Goal: Task Accomplishment & Management: Manage account settings

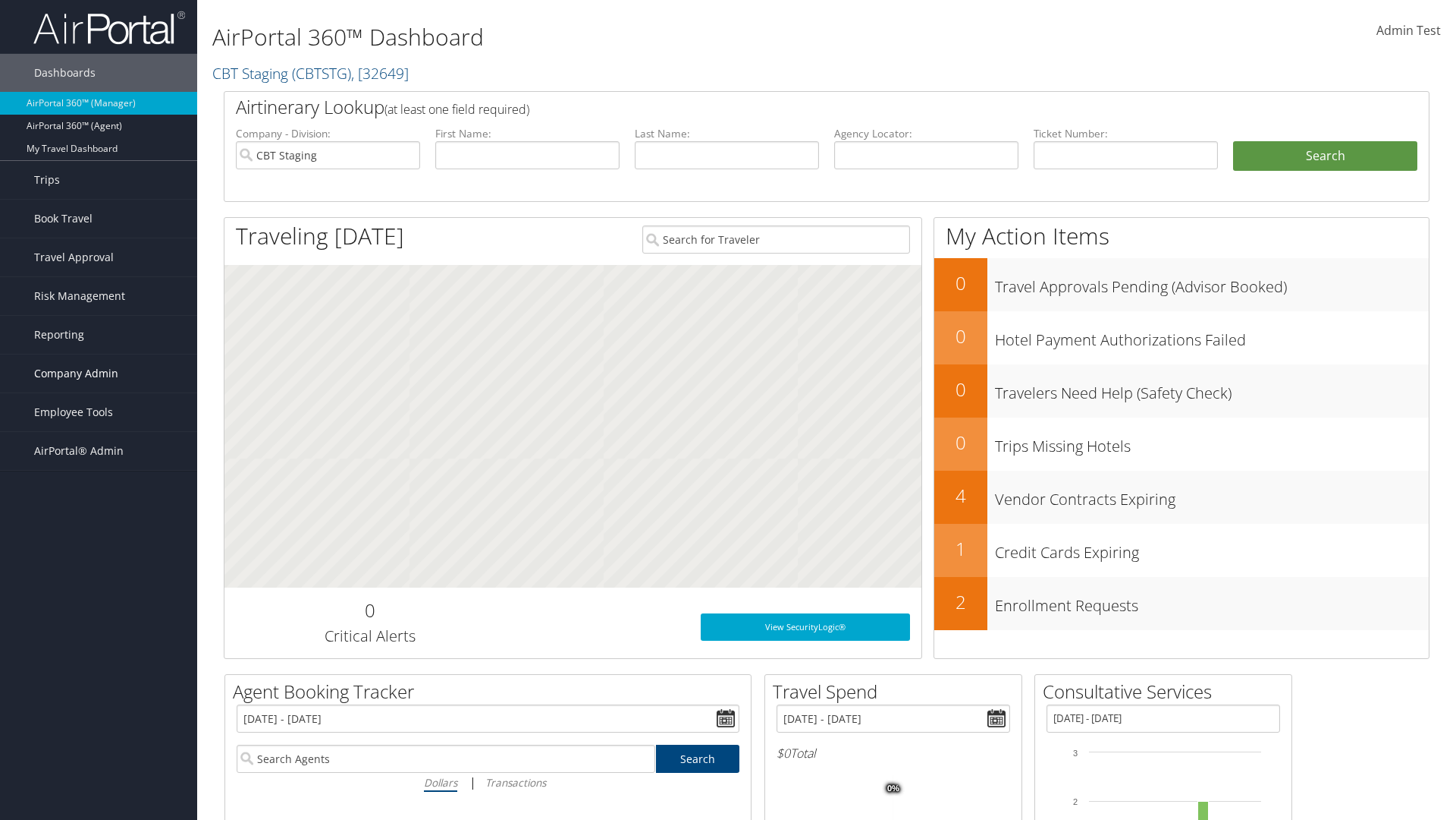
click at [98, 374] on span "Company Admin" at bounding box center [76, 374] width 84 height 38
click at [0, 0] on link "Airtinerary® Settings" at bounding box center [0, 0] width 0 height 0
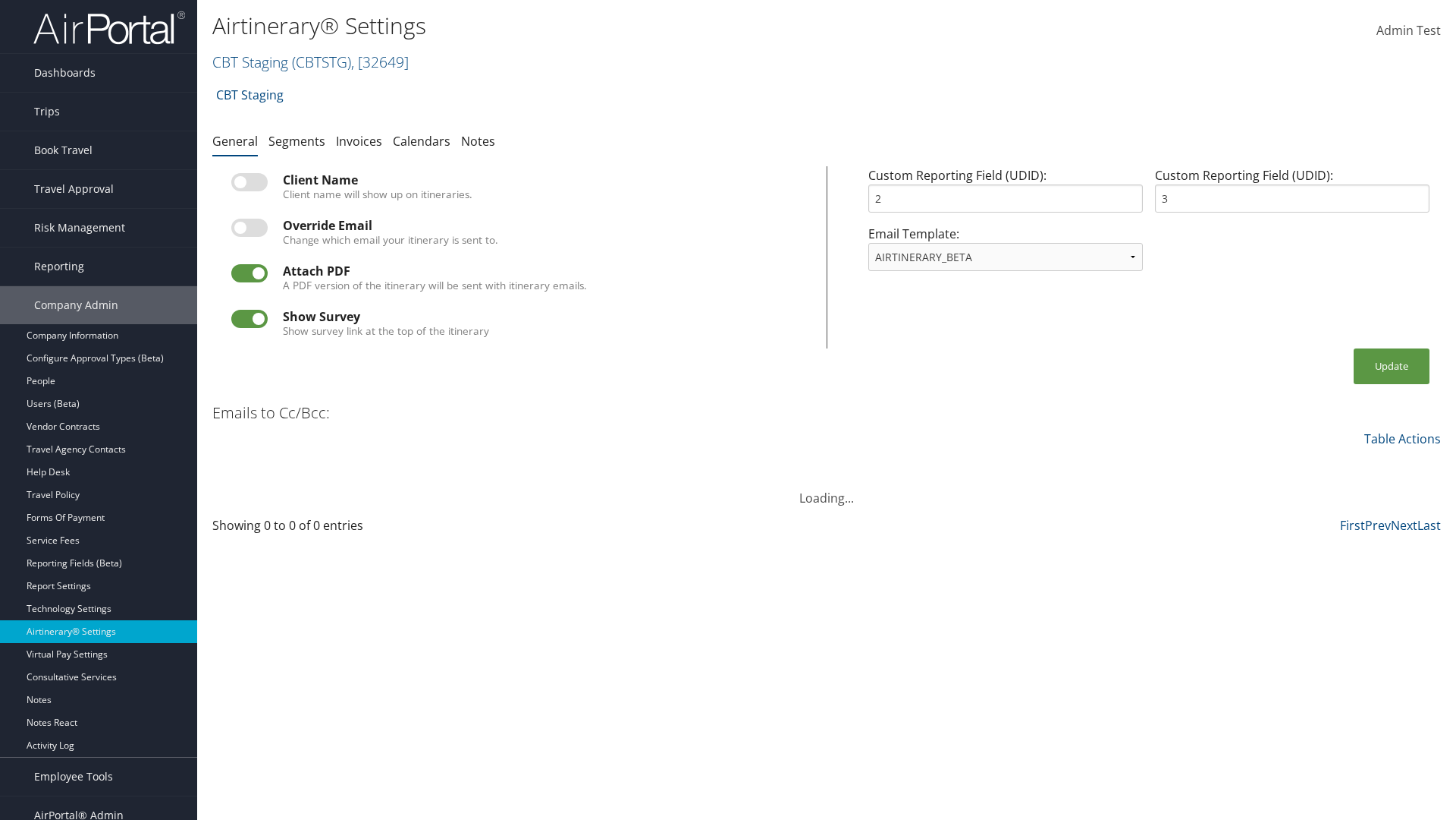
click at [250, 61] on link "CBT Staging ( CBTSTG ) , [ 32649 ]" at bounding box center [311, 62] width 197 height 20
click at [0, 0] on input "search" at bounding box center [0, 0] width 0 height 0
type input "Global Marketing Services"
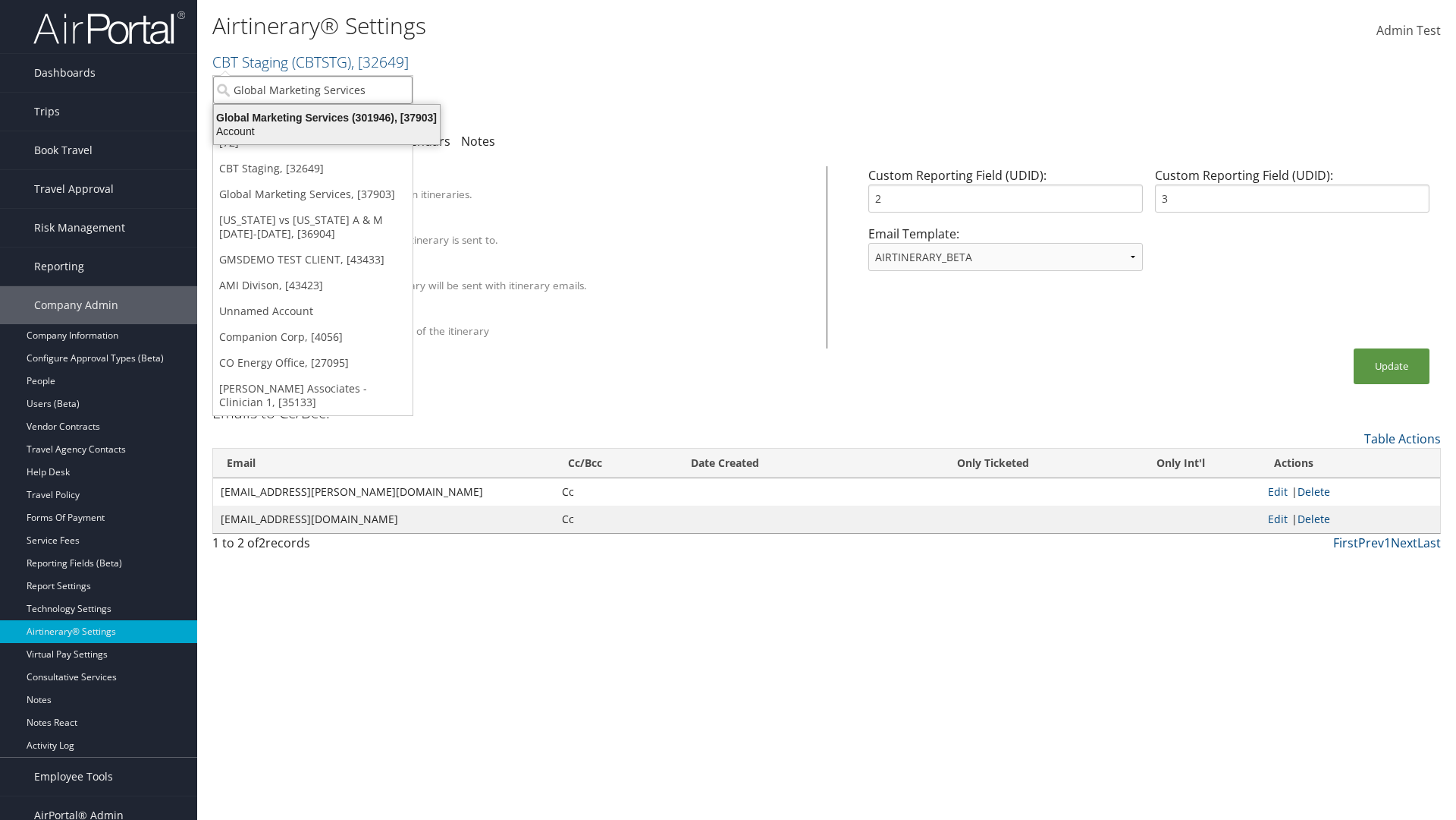
click at [327, 118] on div "Global Marketing Services (301946), [37903]" at bounding box center [327, 118] width 244 height 14
